Goal: Transaction & Acquisition: Book appointment/travel/reservation

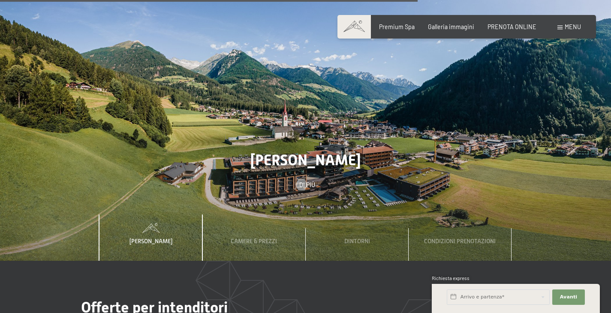
scroll to position [2378, 0]
click at [258, 214] on div "Camere & Prezzi" at bounding box center [253, 237] width 57 height 46
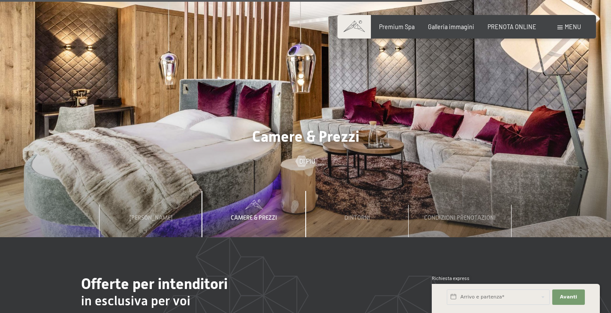
scroll to position [2401, 0]
click at [303, 156] on div at bounding box center [301, 161] width 6 height 11
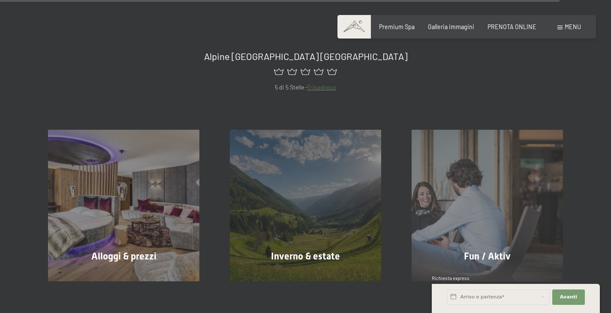
scroll to position [3222, 0]
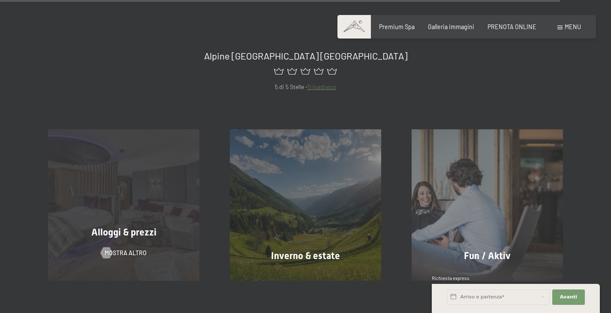
click at [170, 226] on div "Alloggi & prezzi" at bounding box center [124, 232] width 182 height 13
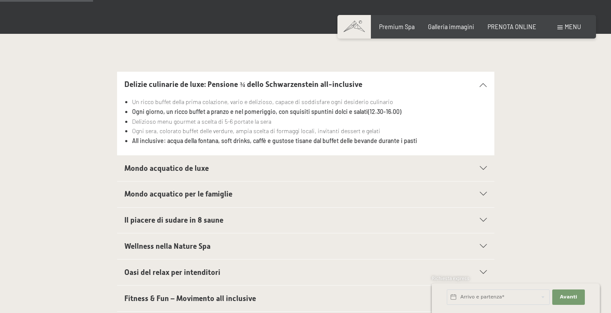
scroll to position [227, 0]
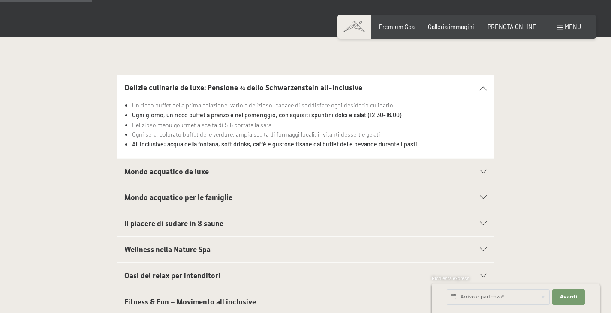
click at [479, 89] on div at bounding box center [478, 88] width 16 height 4
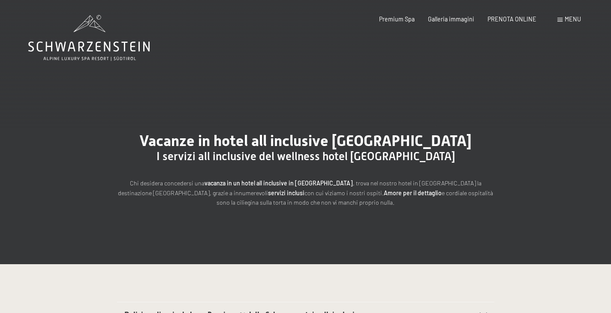
scroll to position [0, 0]
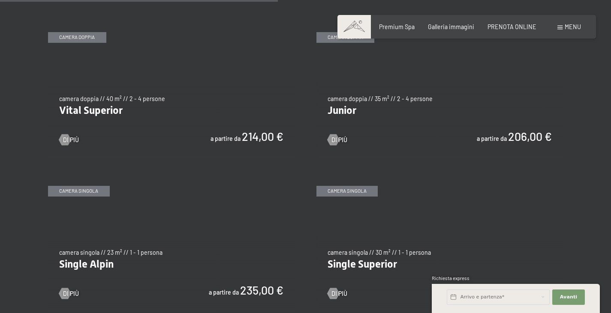
scroll to position [1095, 0]
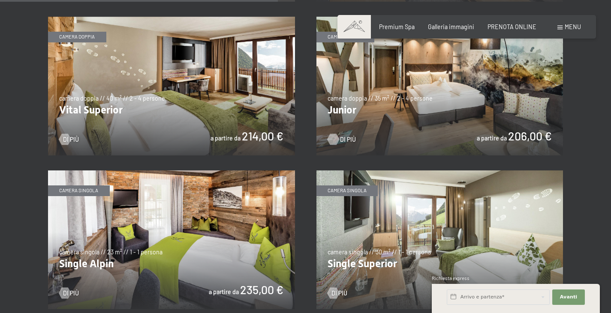
click at [346, 140] on span "Di più" at bounding box center [348, 139] width 16 height 9
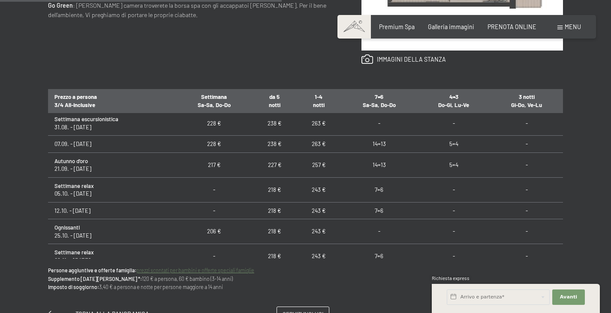
scroll to position [51, 0]
